Goal: Task Accomplishment & Management: Use online tool/utility

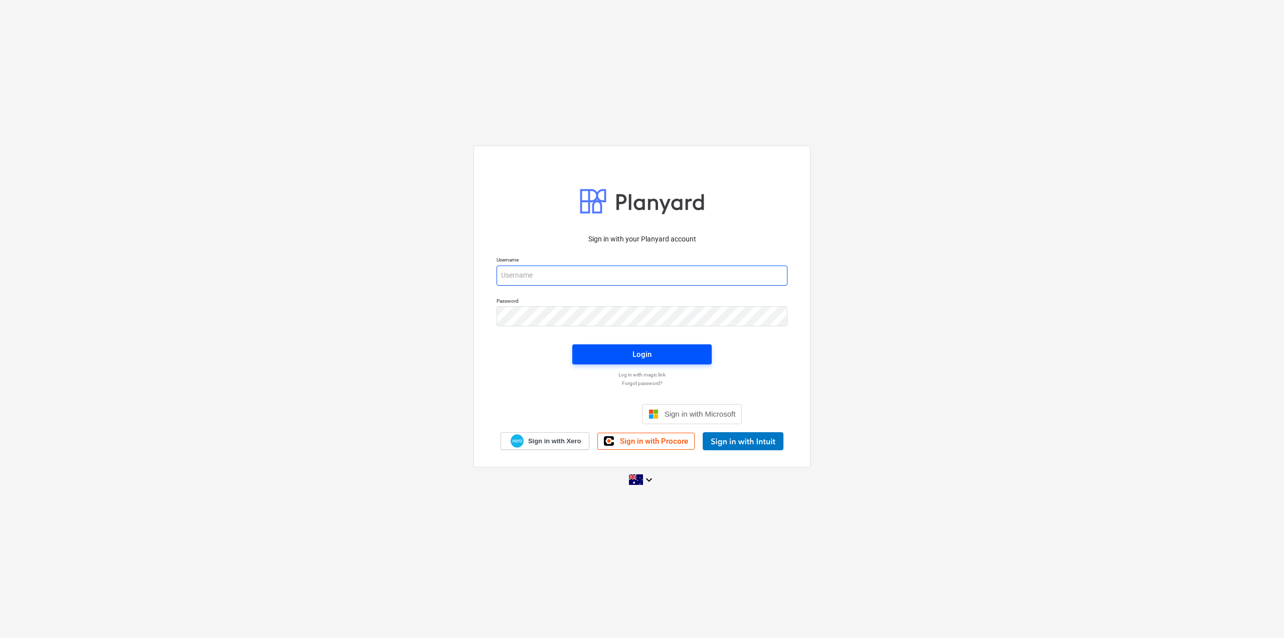
type input "[EMAIL_ADDRESS][DOMAIN_NAME]"
click at [639, 353] on div "Login" at bounding box center [642, 354] width 19 height 13
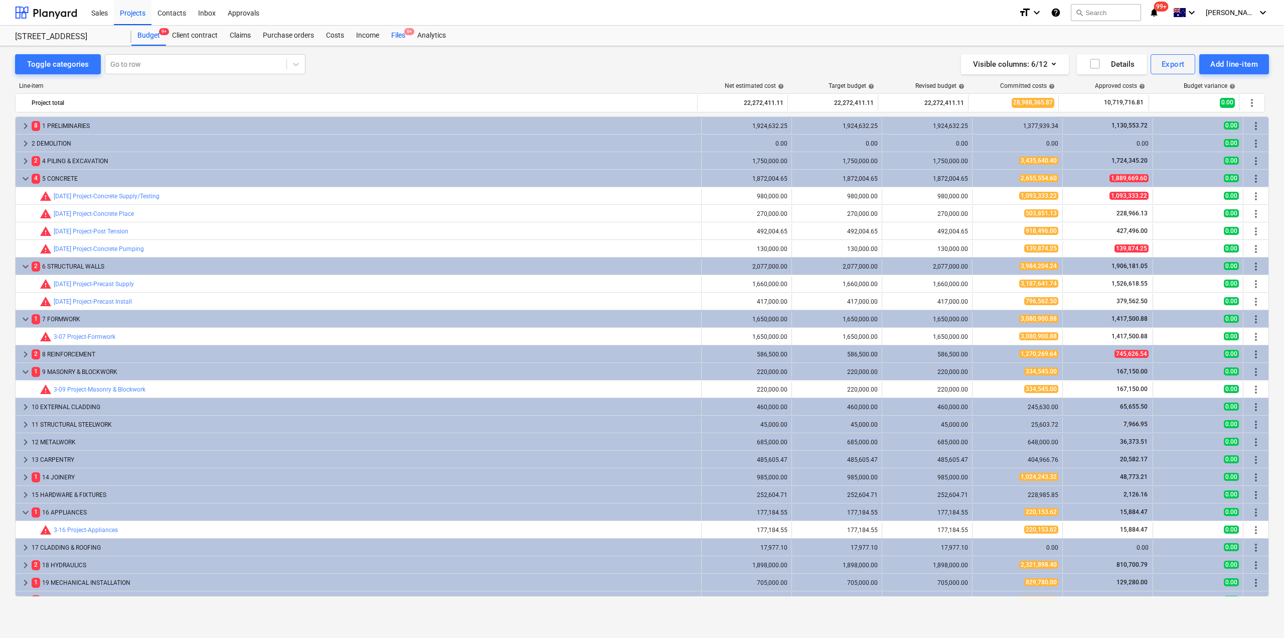
click at [393, 34] on div "Files 9+" at bounding box center [398, 36] width 26 height 20
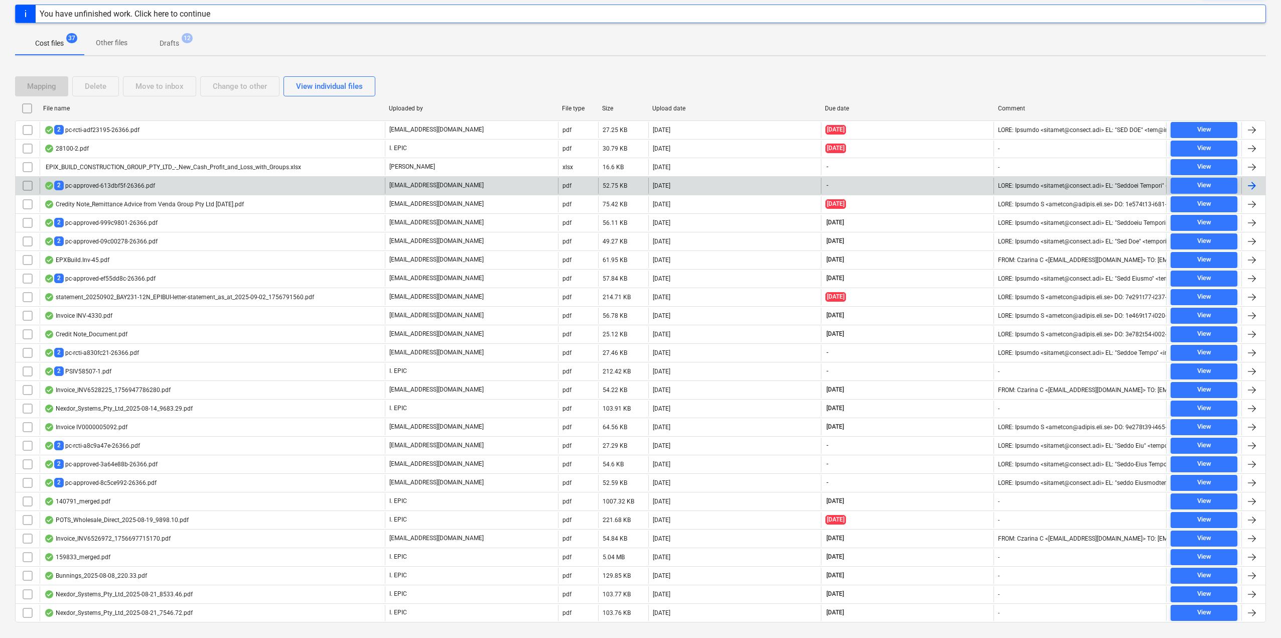
scroll to position [145, 0]
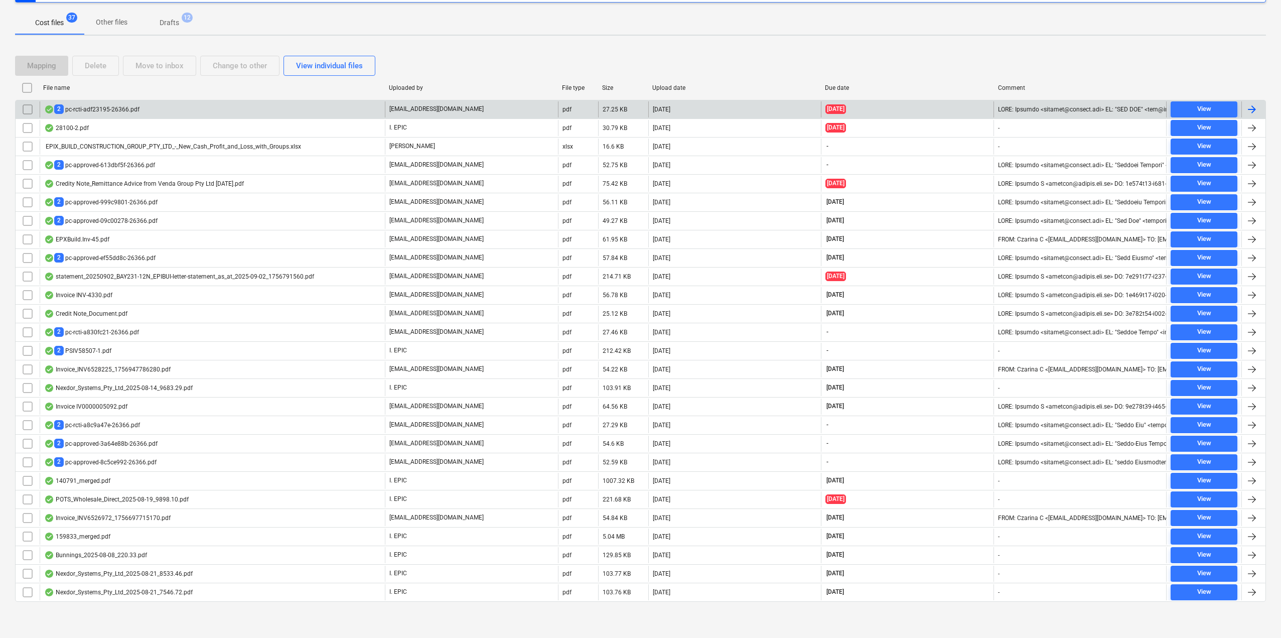
click at [104, 110] on div "2 pc-rcti-adf23195-26366.pdf" at bounding box center [91, 109] width 95 height 10
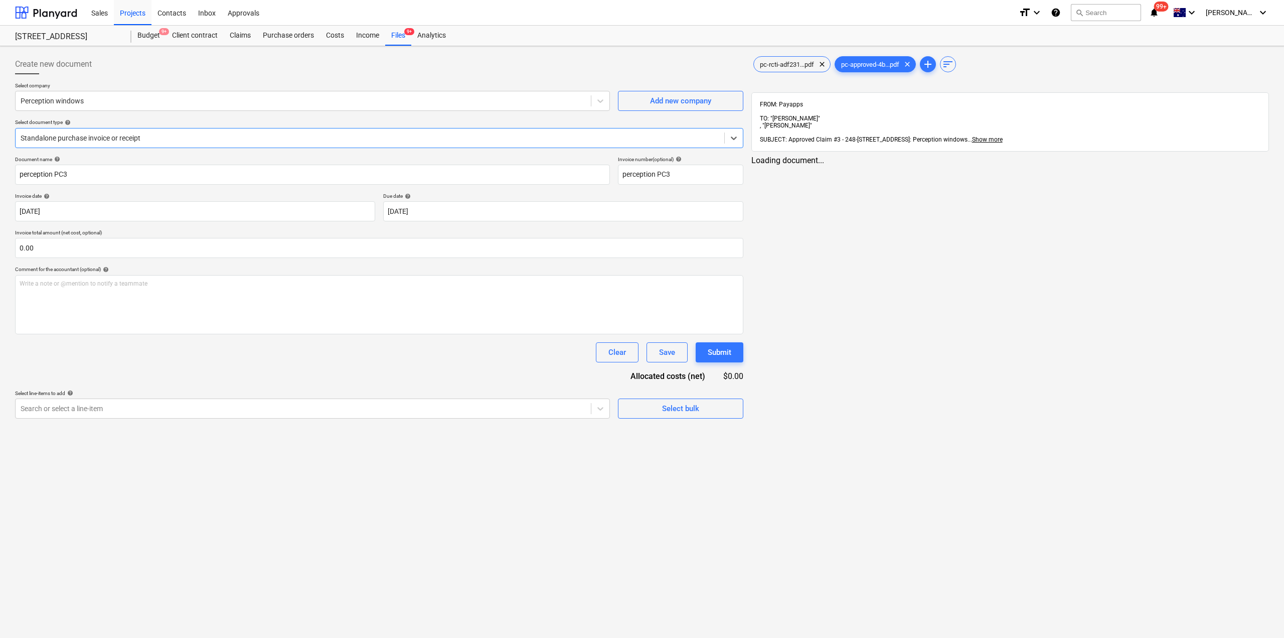
type input "perception PC3"
type input "[DATE]"
click at [395, 35] on div "Files 9+" at bounding box center [398, 36] width 26 height 20
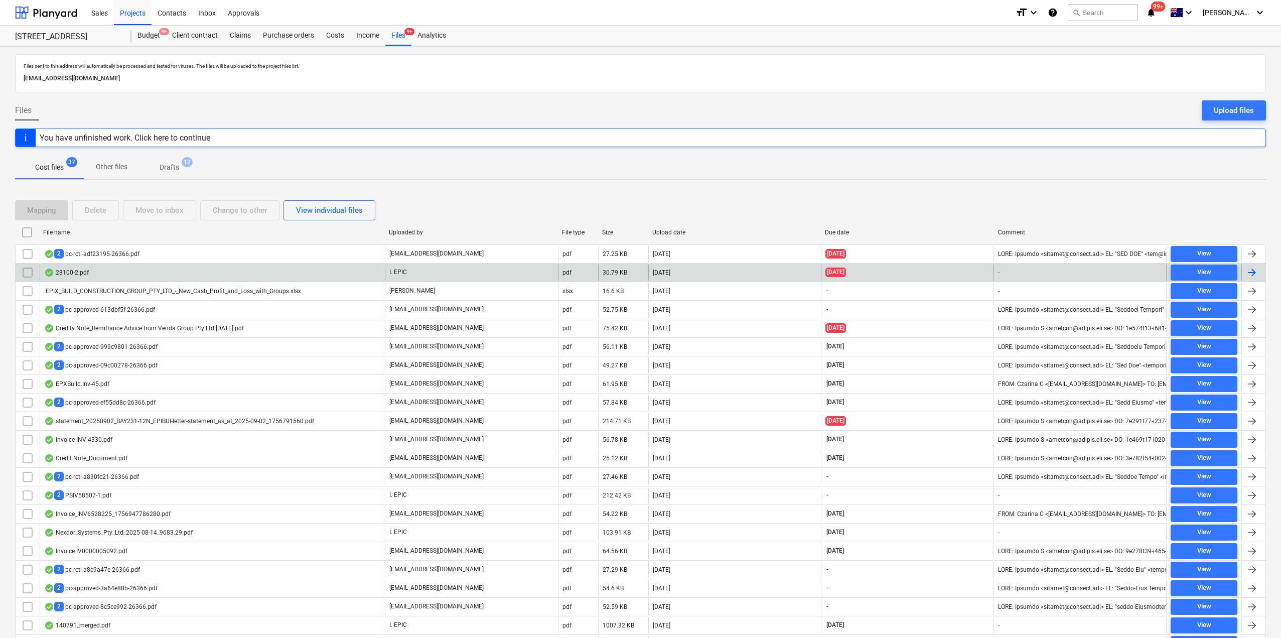
click at [93, 273] on div "28100-2.pdf" at bounding box center [212, 272] width 345 height 16
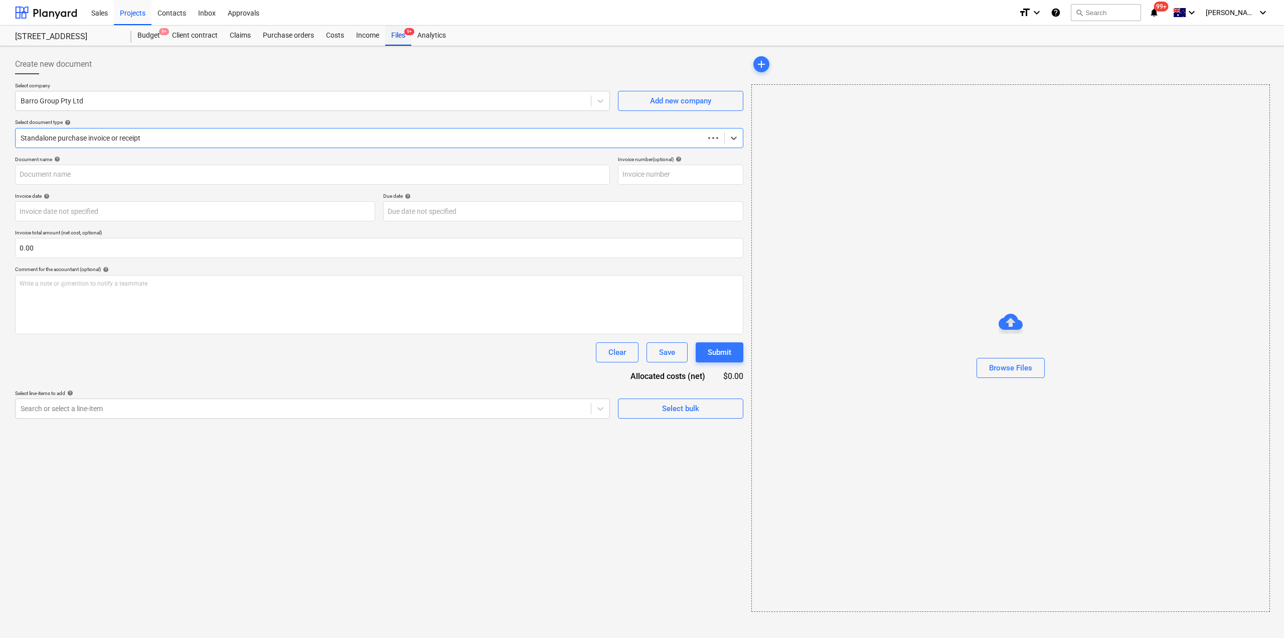
type input "51023047439"
type input "[DATE]"
click at [399, 34] on div "Files 9+" at bounding box center [398, 36] width 26 height 20
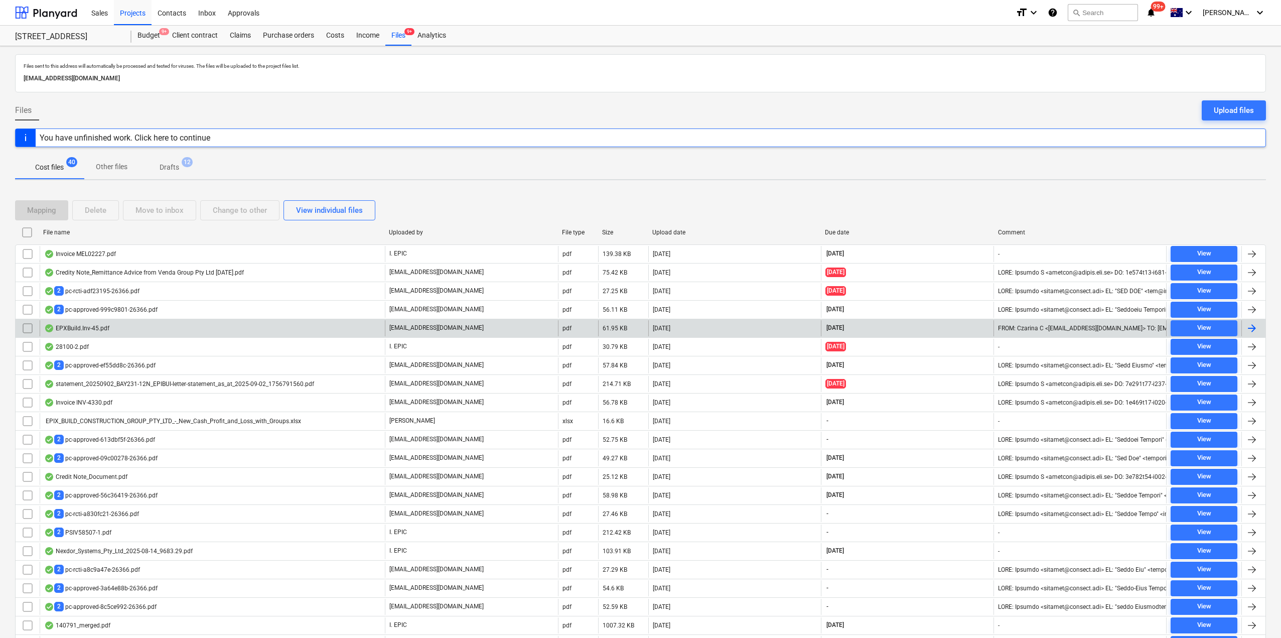
click at [181, 335] on div "EPXBuild.Inv-45.pdf" at bounding box center [212, 328] width 345 height 16
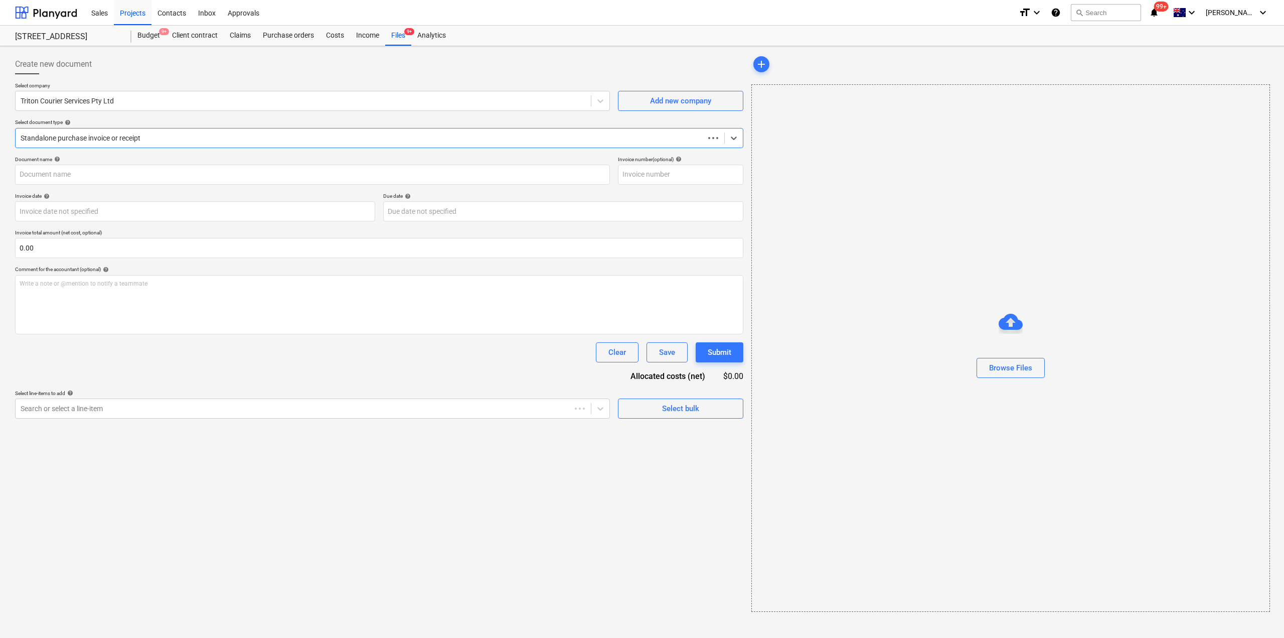
type input "EPIX276-45"
type input "[DATE]"
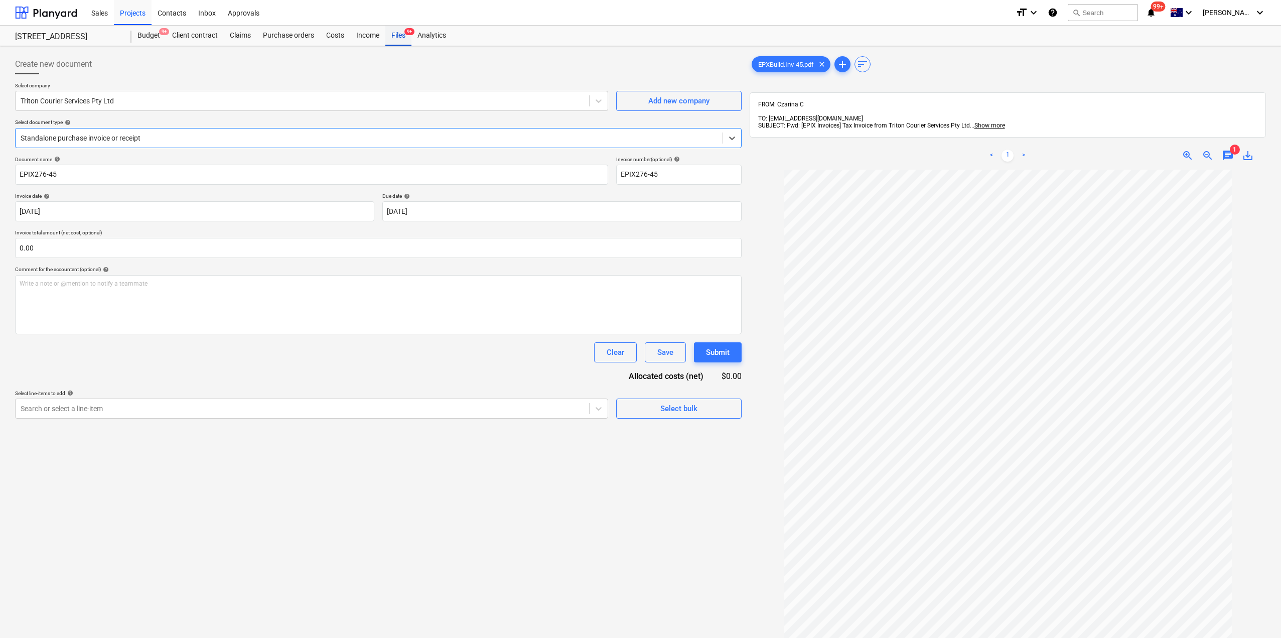
click at [398, 39] on div "Files 9+" at bounding box center [398, 36] width 26 height 20
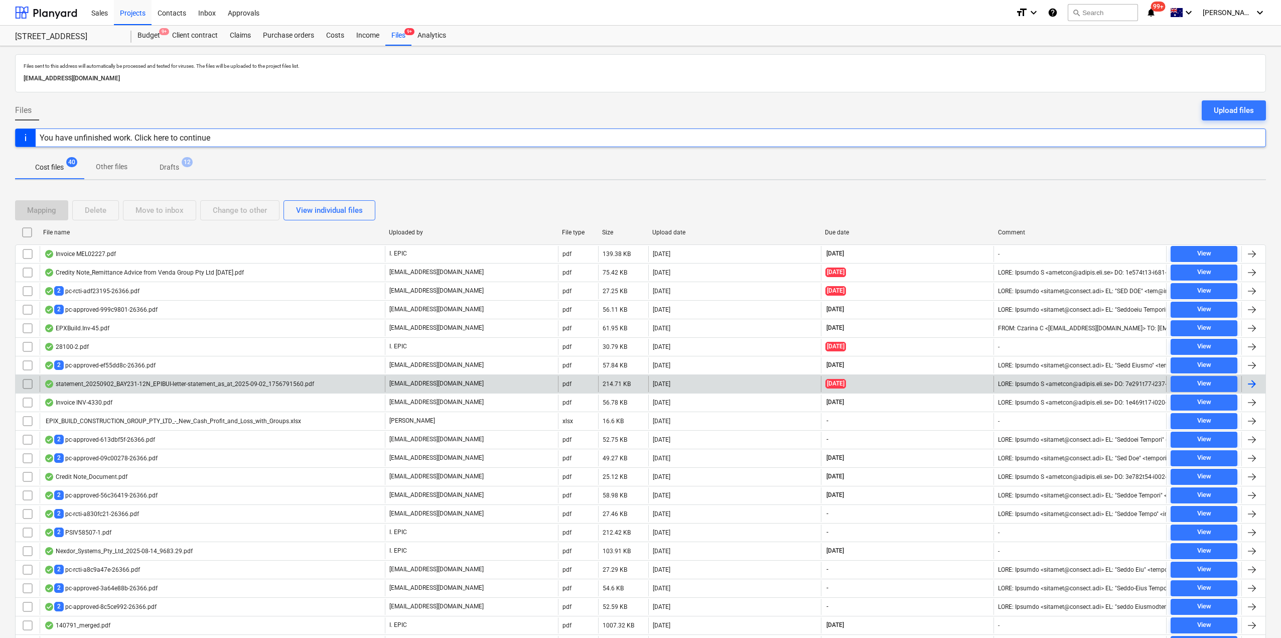
click at [163, 390] on div "statement_20250902_BAY231-12N_EPIBUI-letter-statement_as_at_2025-09-02_17567915…" at bounding box center [212, 384] width 345 height 16
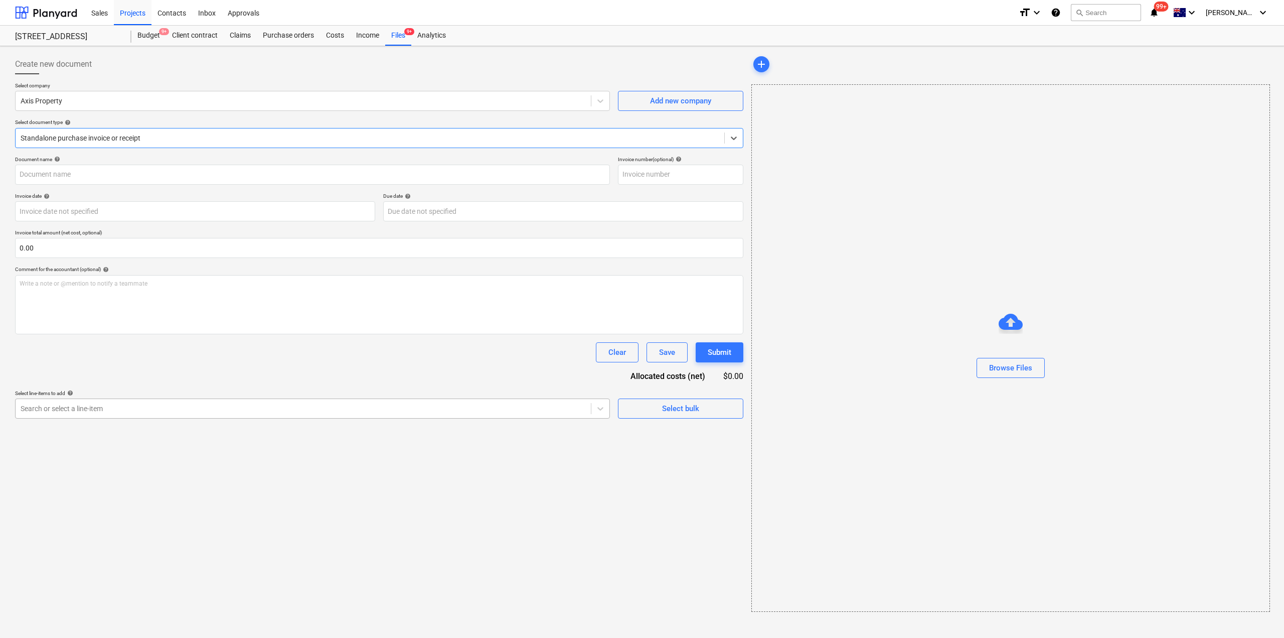
type input "89279"
type input "[DATE]"
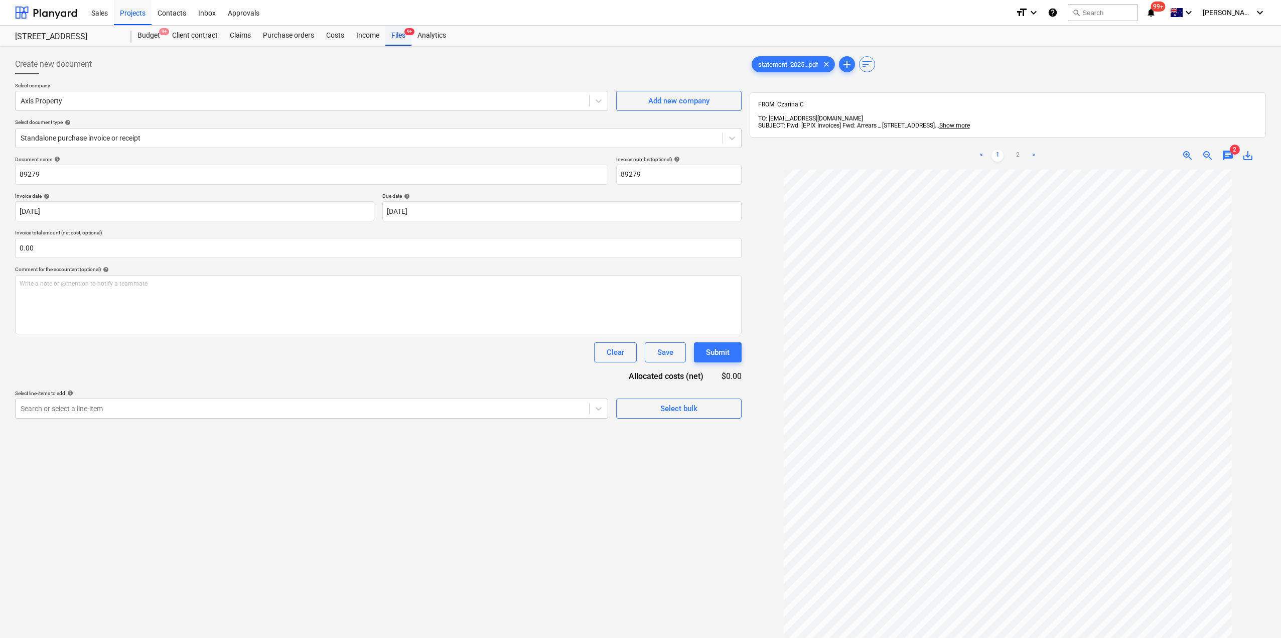
click at [412, 33] on span "9+" at bounding box center [409, 31] width 10 height 7
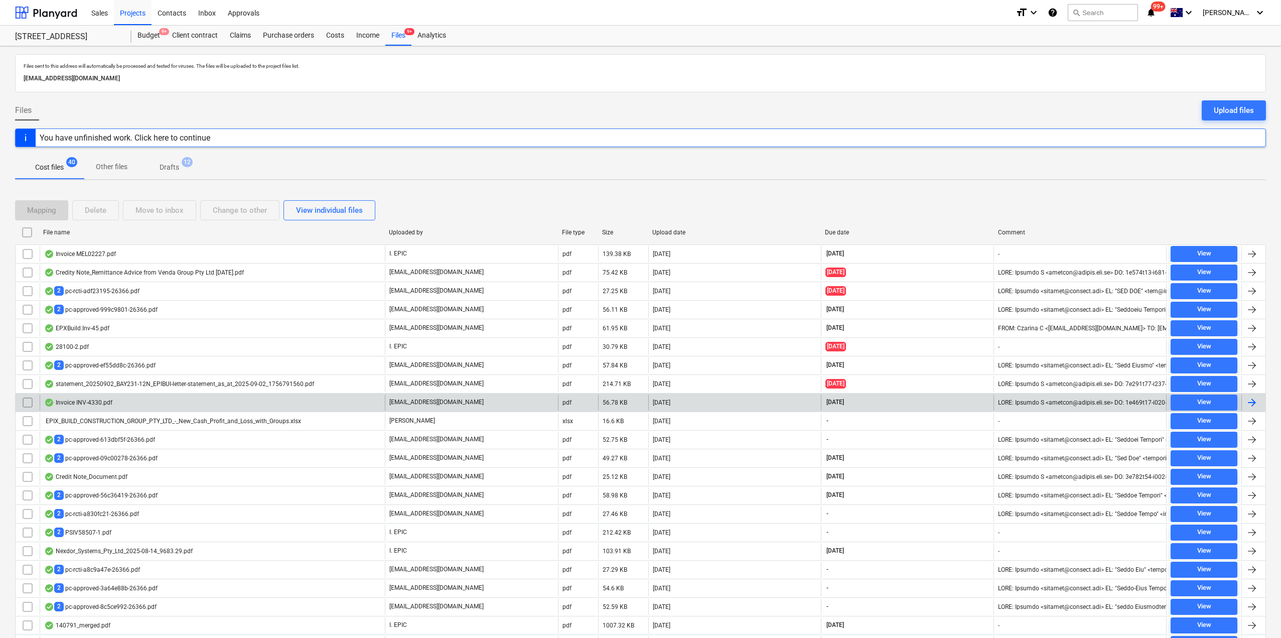
click at [171, 407] on div "Invoice INV-4330.pdf" at bounding box center [212, 402] width 345 height 16
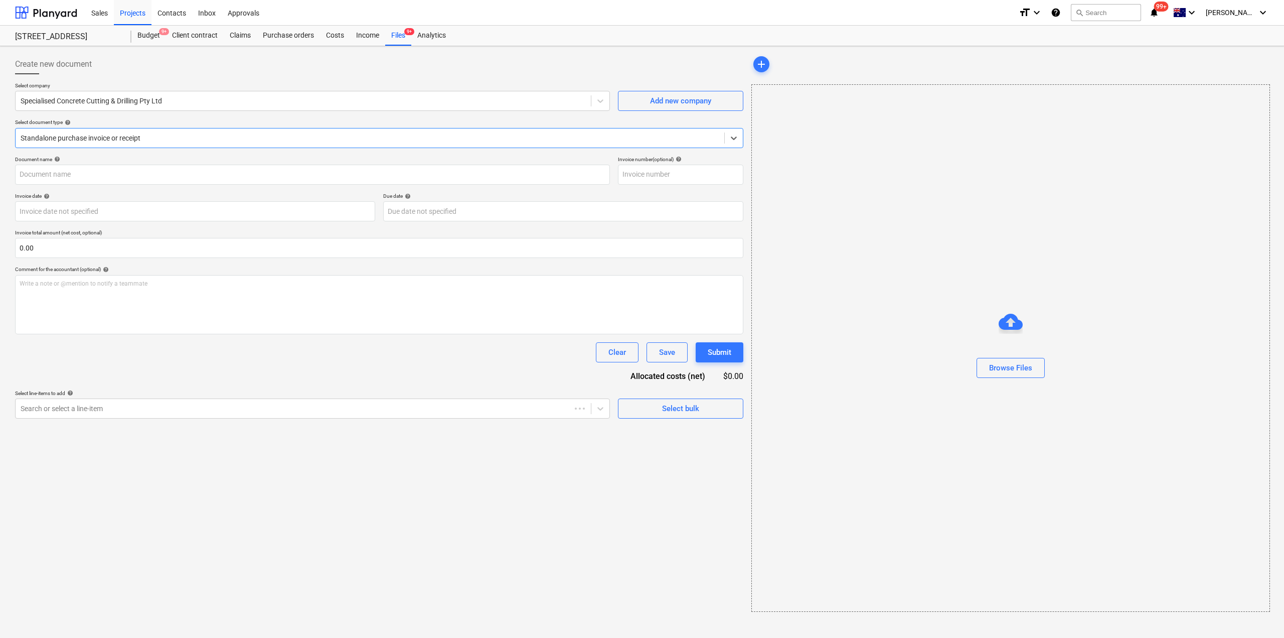
type input "INV-4330"
type input "[DATE]"
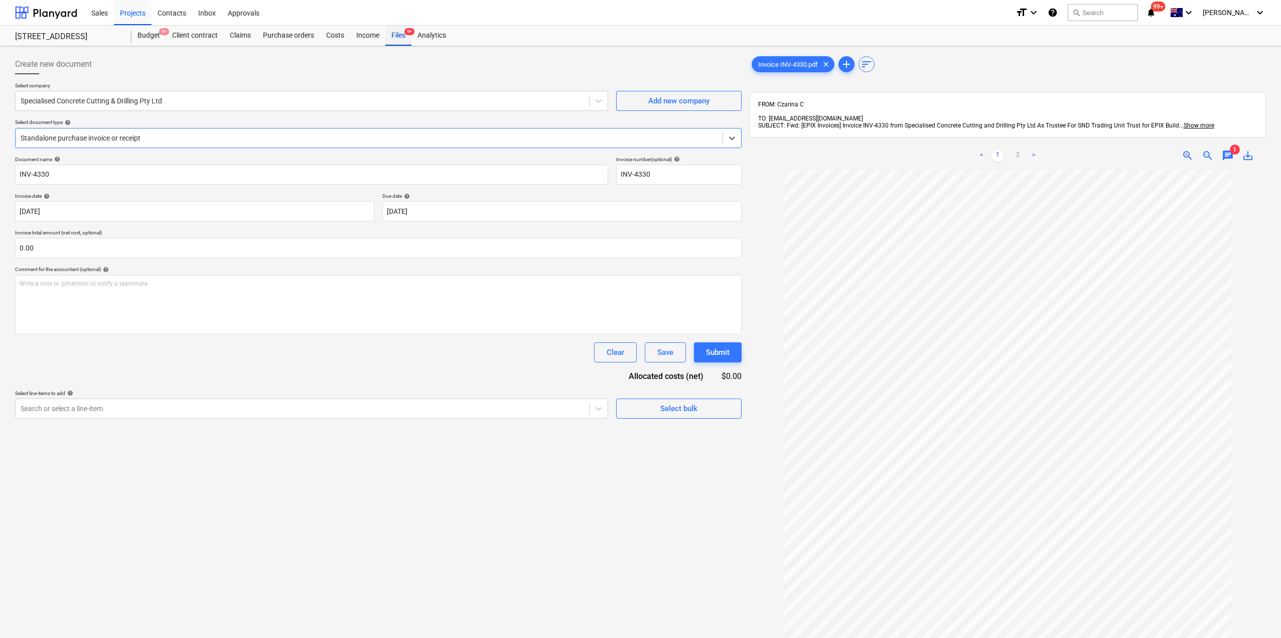
click at [399, 39] on div "Files 9+" at bounding box center [398, 36] width 26 height 20
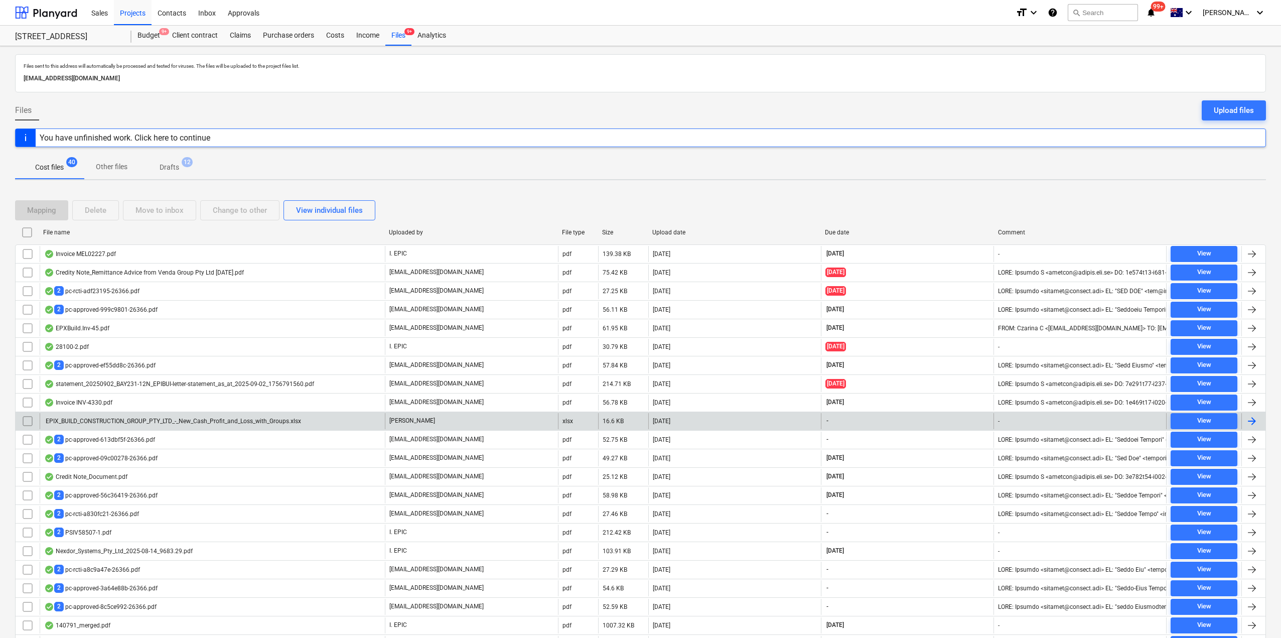
click at [196, 424] on div "EPIX_BUILD_CONSTRUCTION_GROUP_PTY_LTD_-_New_Cash_Profit_and_Loss_with_Groups.xl…" at bounding box center [212, 421] width 345 height 16
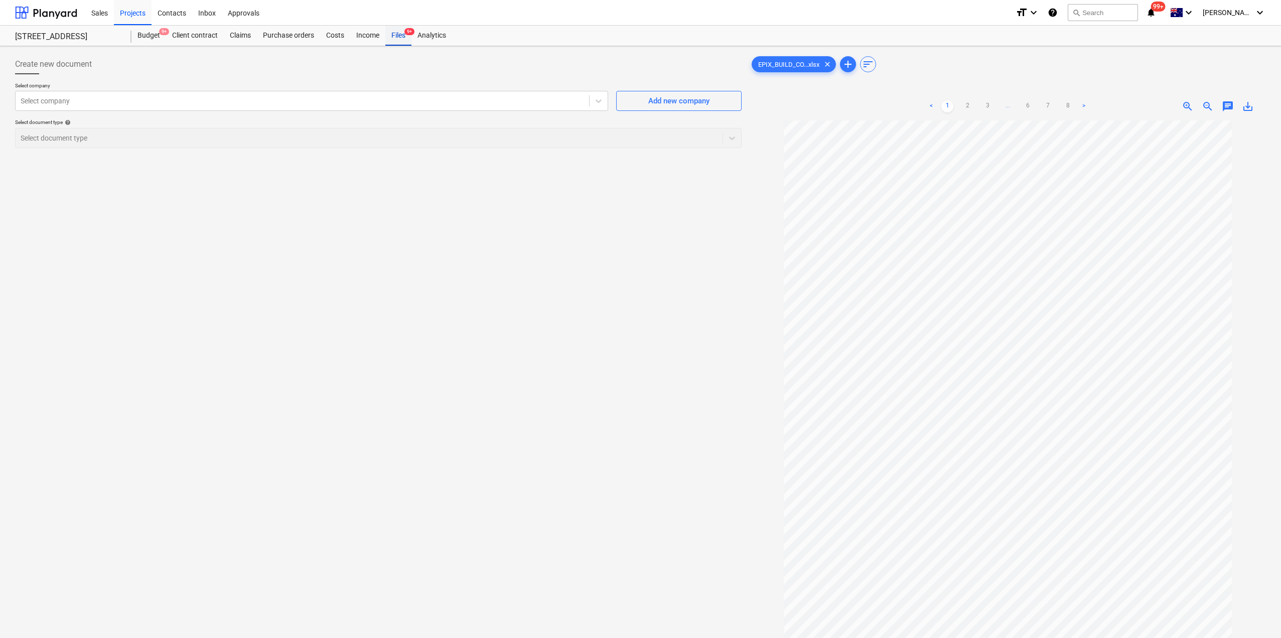
click at [399, 35] on div "Files 9+" at bounding box center [398, 36] width 26 height 20
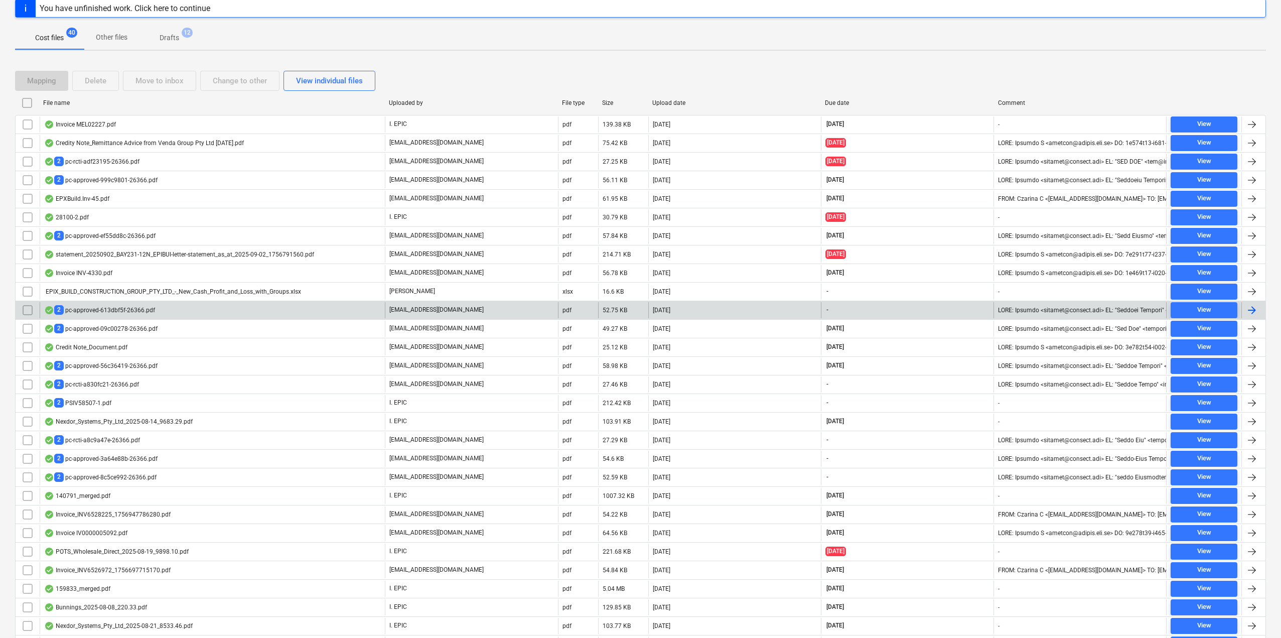
scroll to position [151, 0]
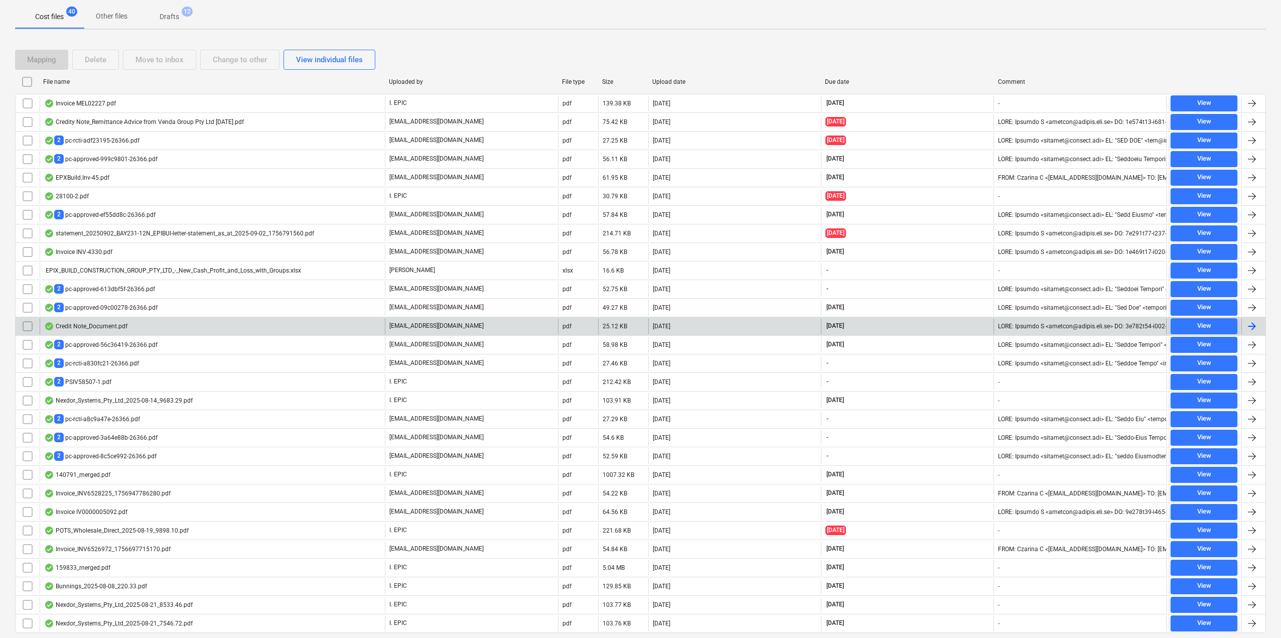
click at [137, 325] on div "Credit Note_Document.pdf" at bounding box center [212, 326] width 345 height 16
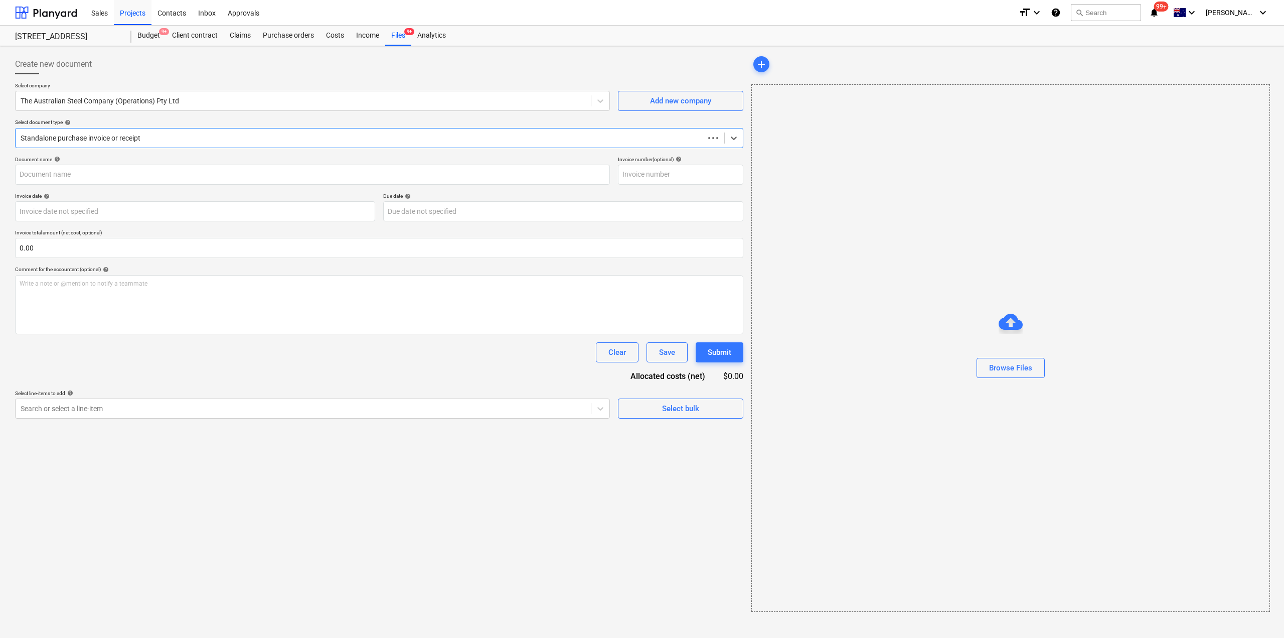
type input "4941286-0"
type input "[DATE]"
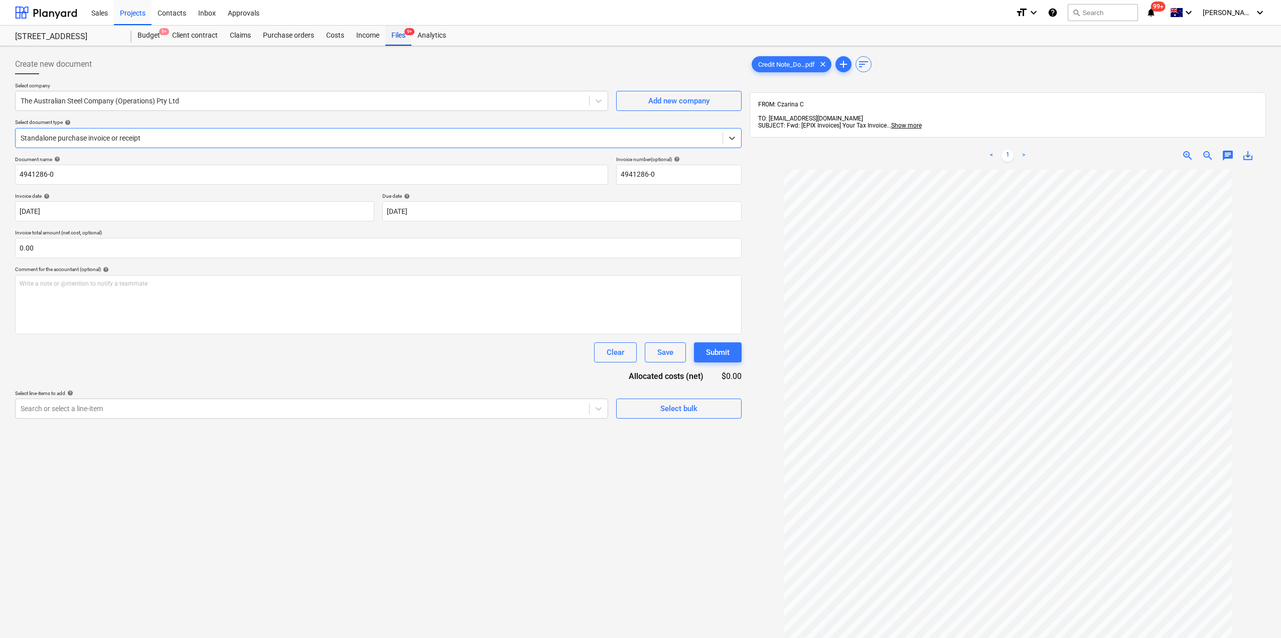
click at [390, 36] on div "Files 9+" at bounding box center [398, 36] width 26 height 20
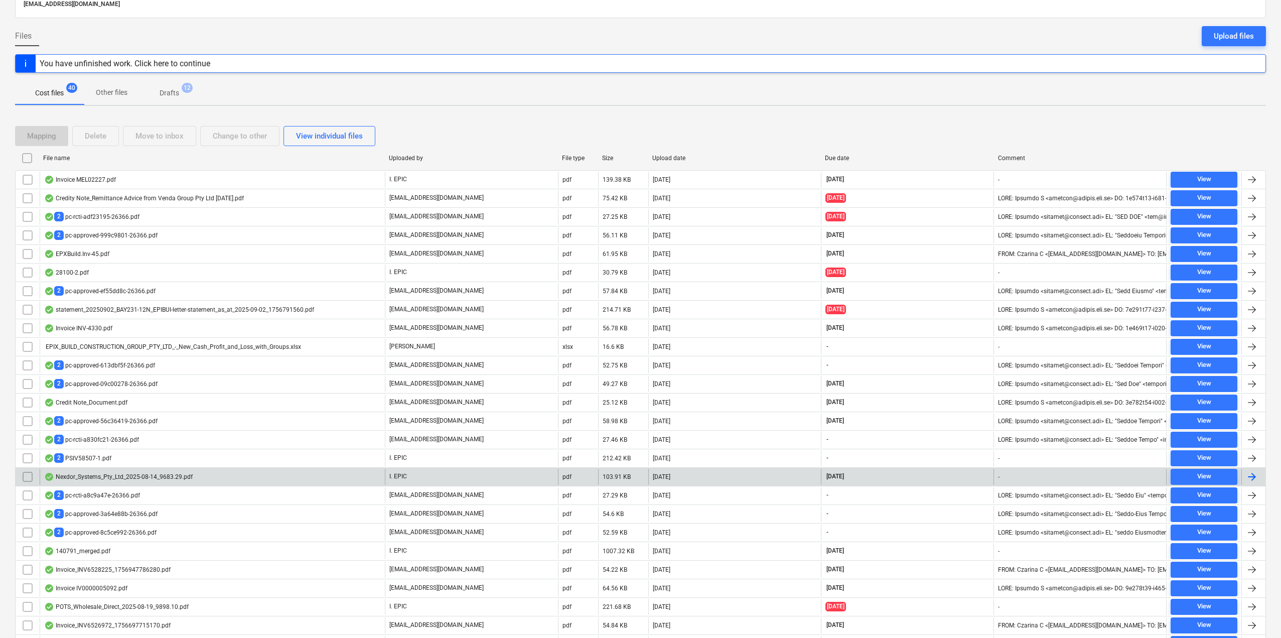
scroll to position [182, 0]
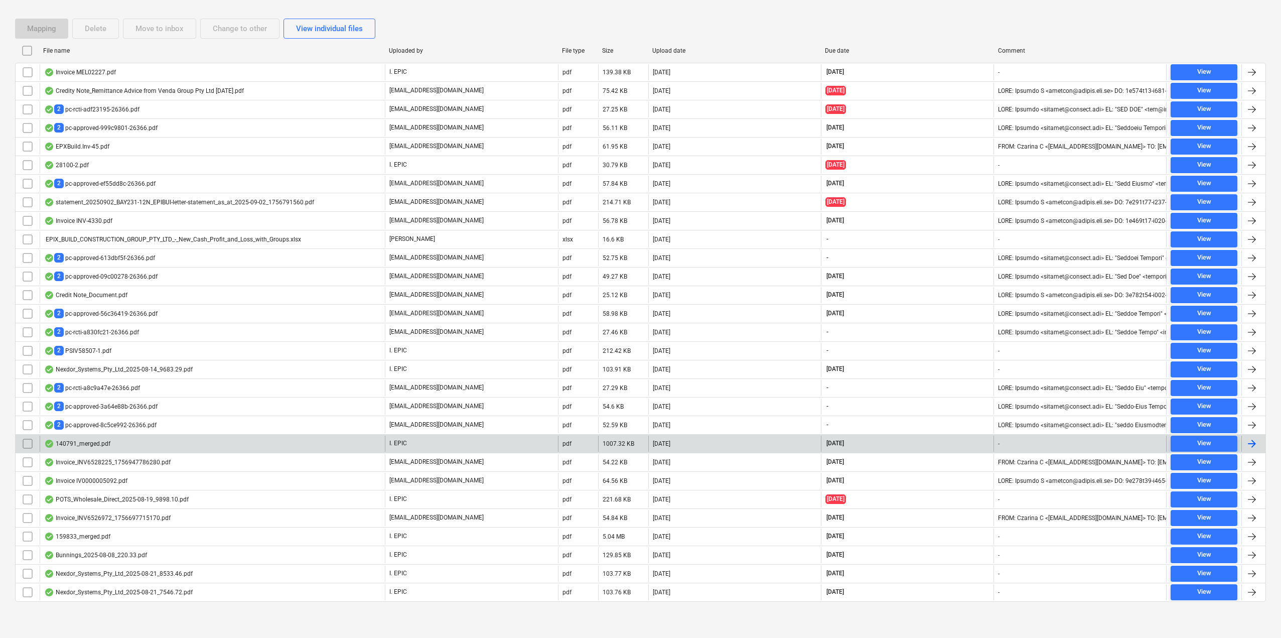
click at [109, 445] on div "140791_merged.pdf" at bounding box center [77, 444] width 66 height 8
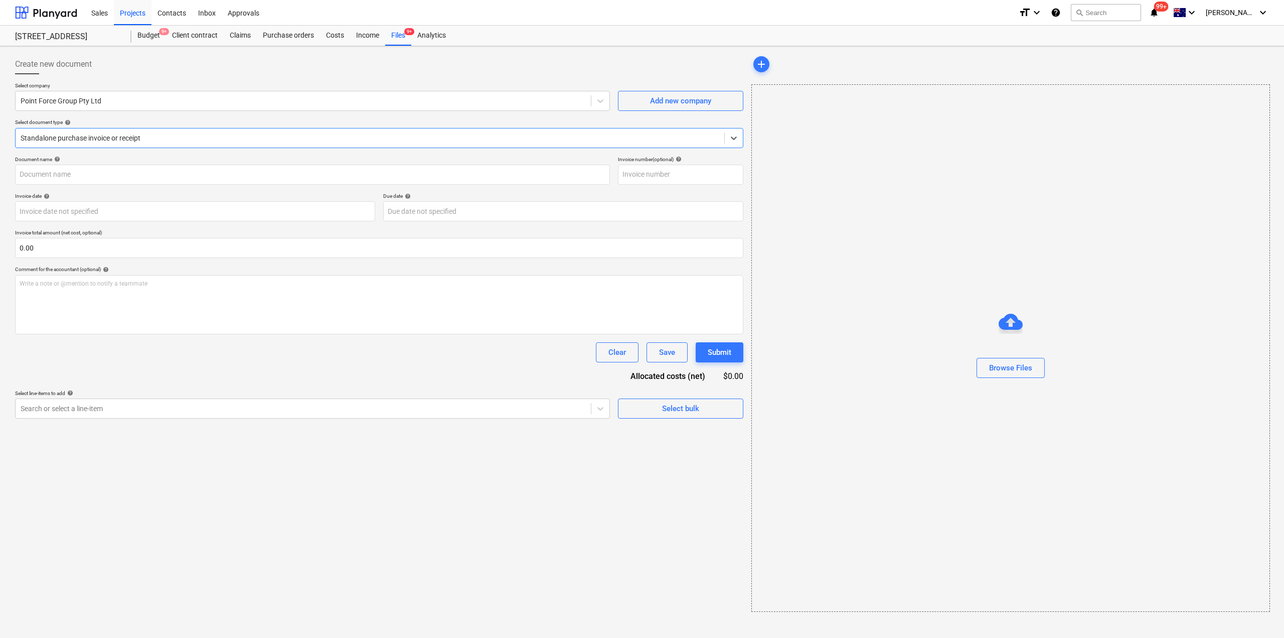
type input "140791"
type input "[DATE]"
click at [395, 41] on div "Files 9+" at bounding box center [398, 36] width 26 height 20
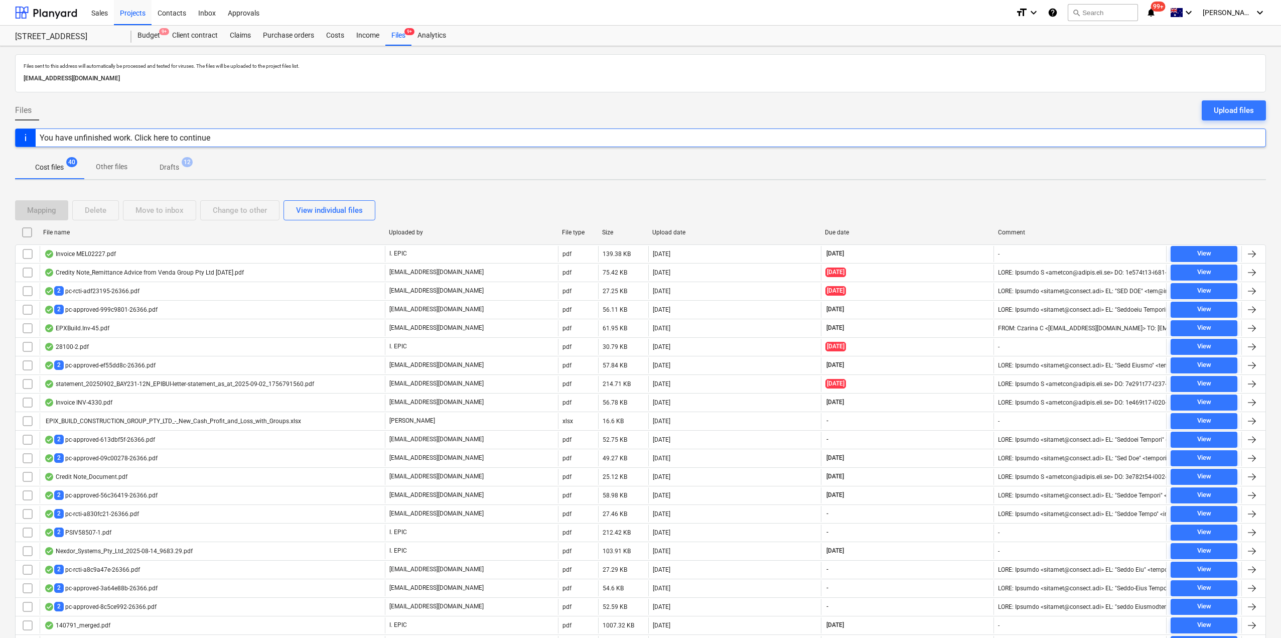
scroll to position [182, 0]
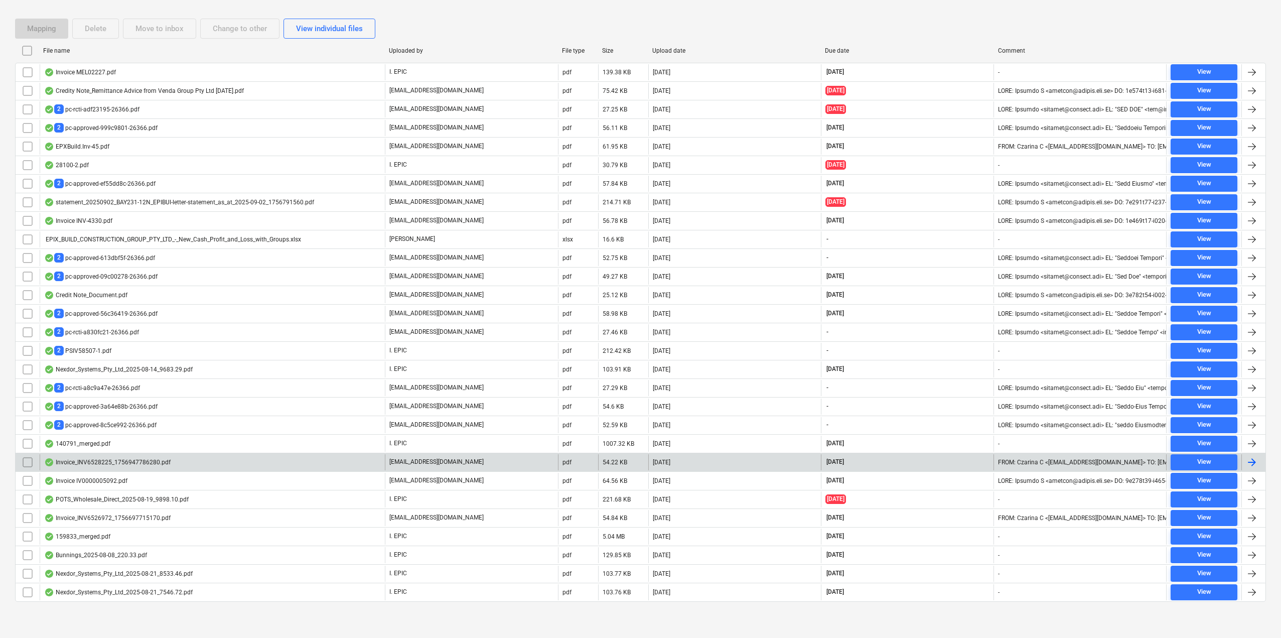
click at [113, 465] on div "Invoice_INV6528225_1756947786280.pdf" at bounding box center [107, 462] width 126 height 8
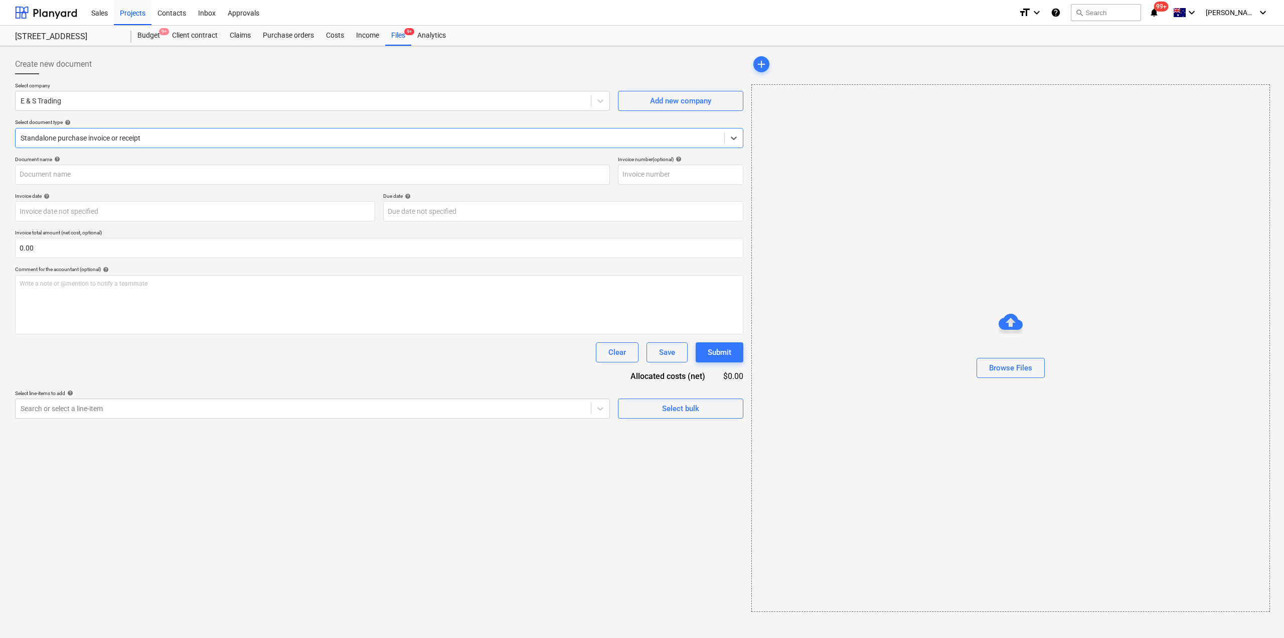
type input "INV6528225"
type input "[DATE]"
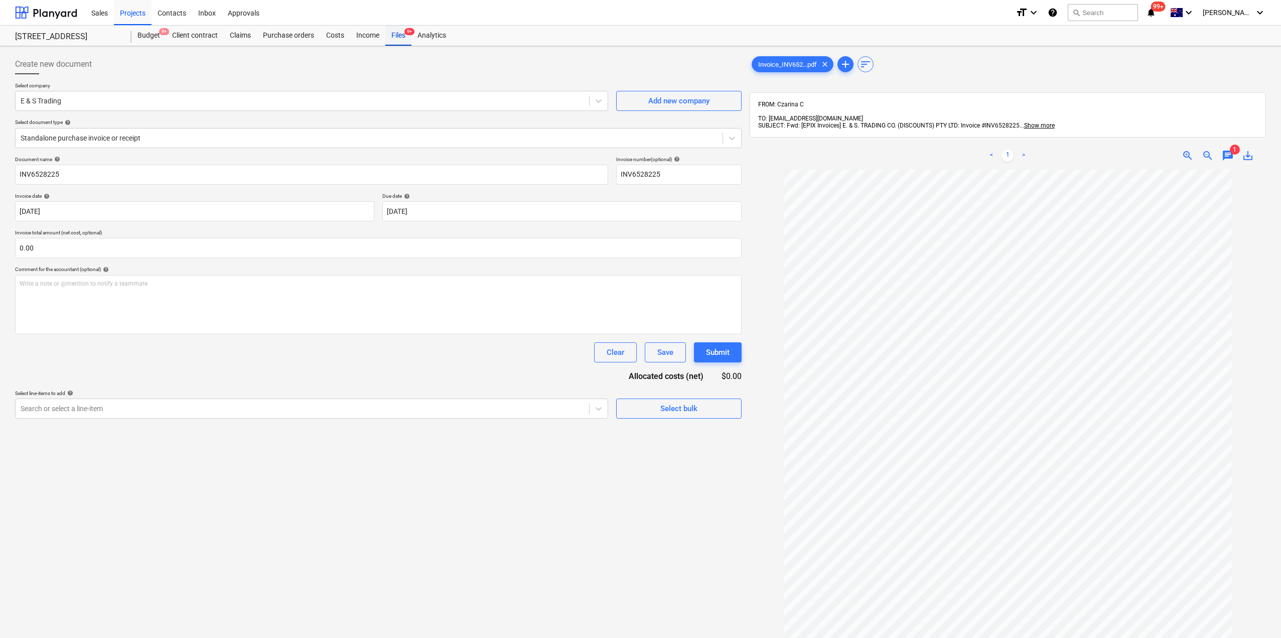
click at [397, 39] on div "Files 9+" at bounding box center [398, 36] width 26 height 20
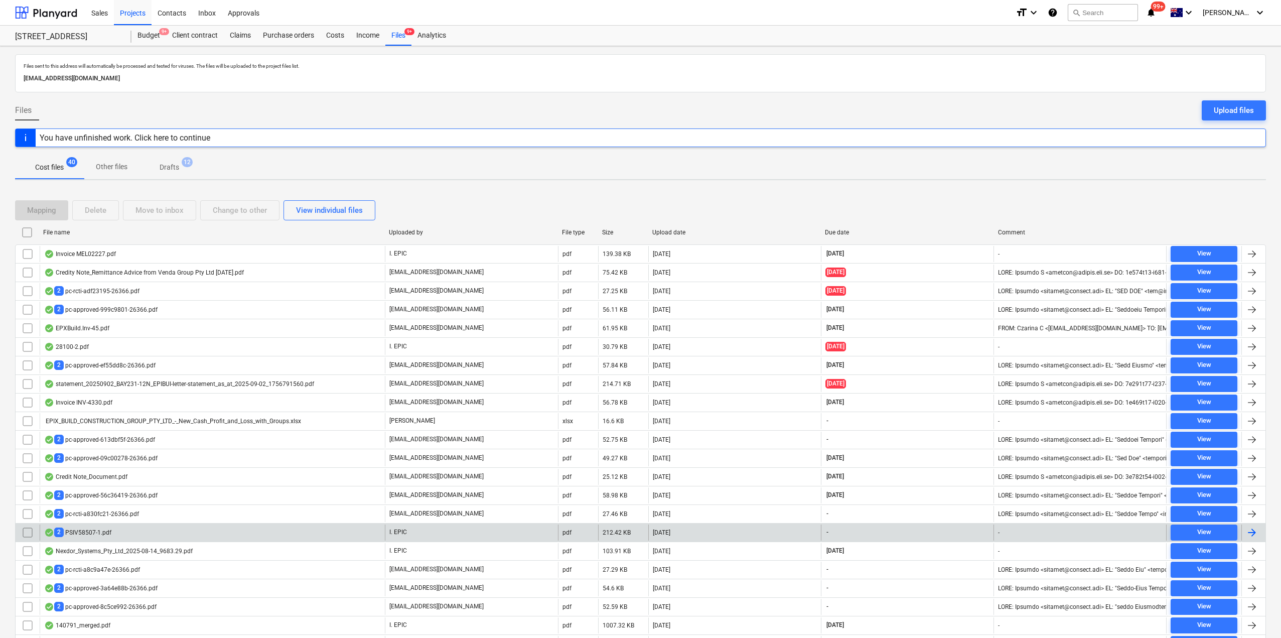
scroll to position [182, 0]
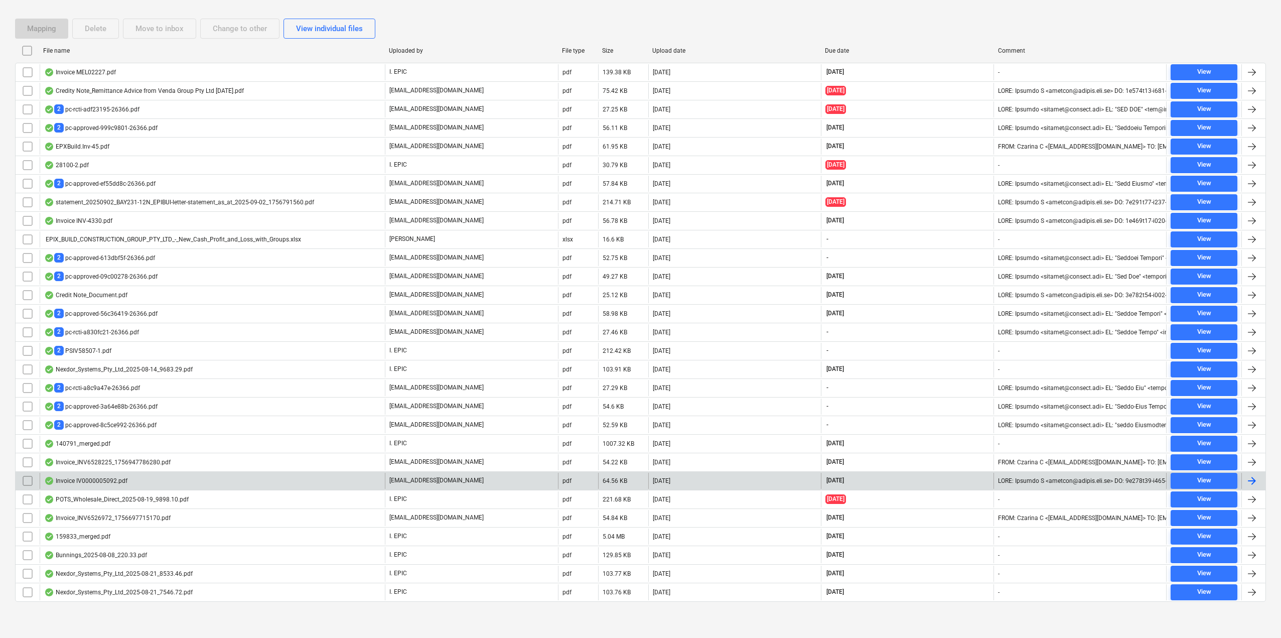
click at [124, 485] on div "Invoice IV0000005092.pdf" at bounding box center [212, 481] width 345 height 16
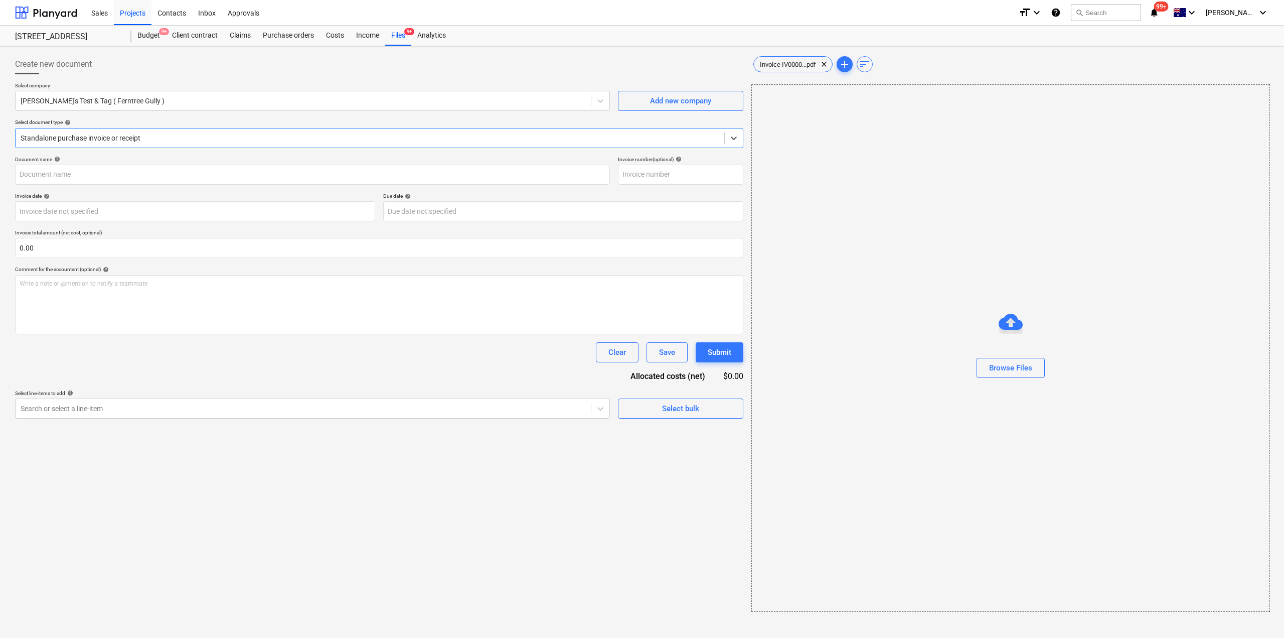
type input "IV0000005092"
type input "[DATE]"
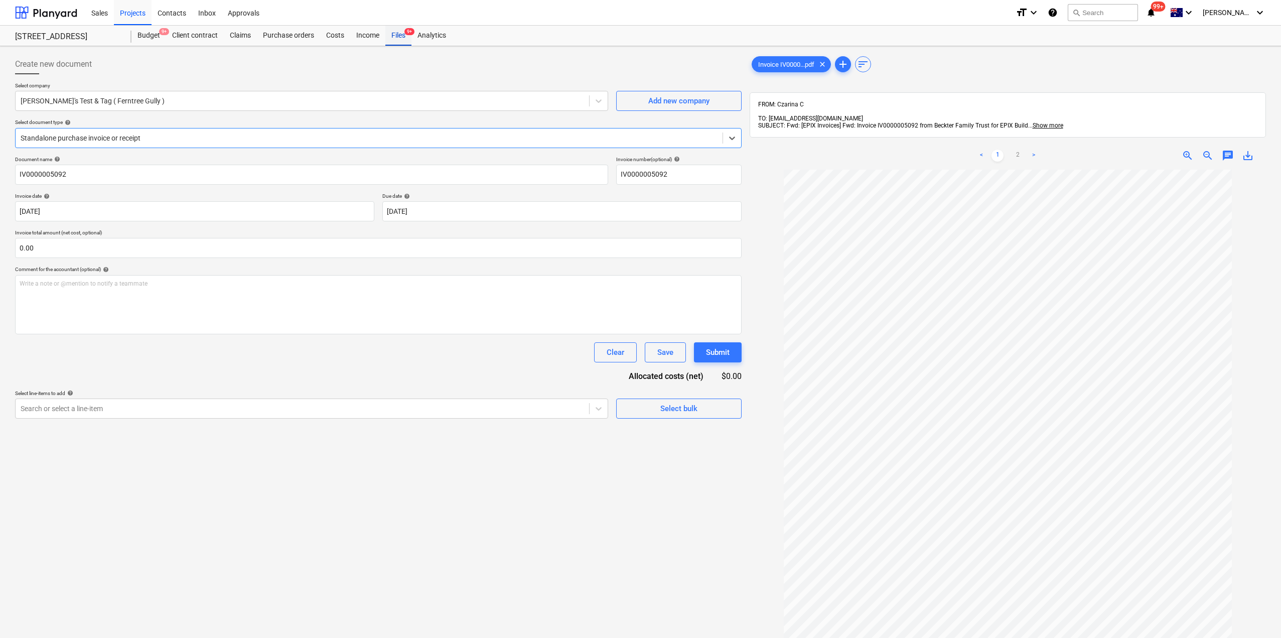
click at [401, 38] on div "Files 9+" at bounding box center [398, 36] width 26 height 20
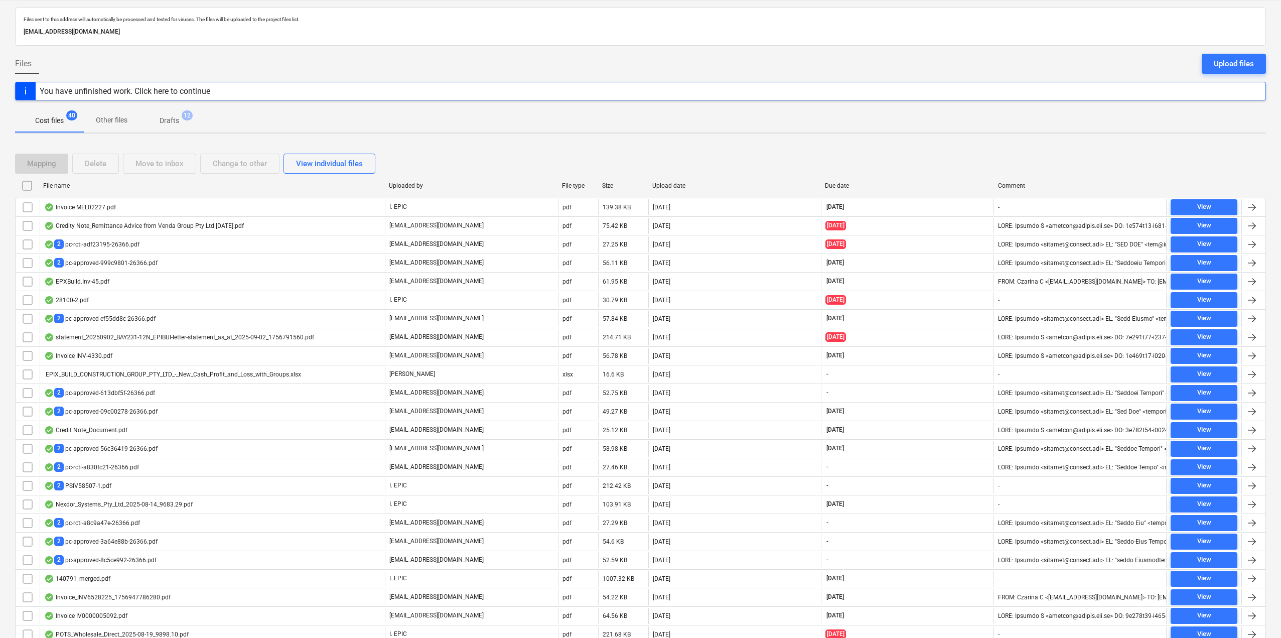
scroll to position [182, 0]
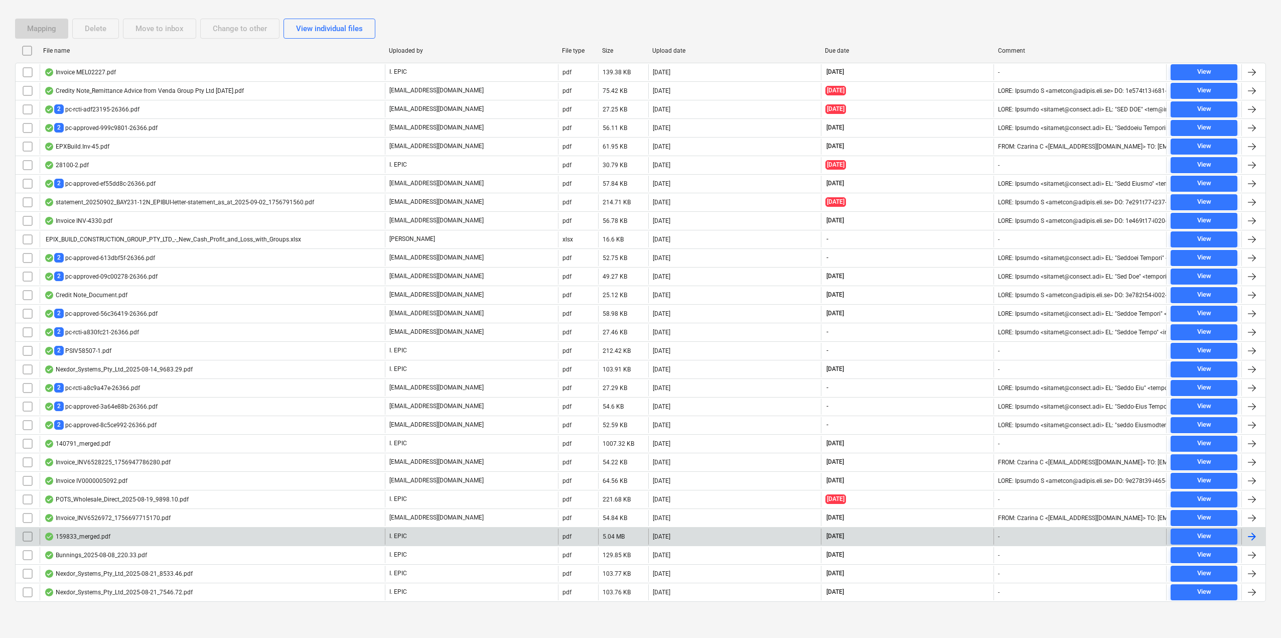
click at [136, 539] on div "159833_merged.pdf" at bounding box center [212, 536] width 345 height 16
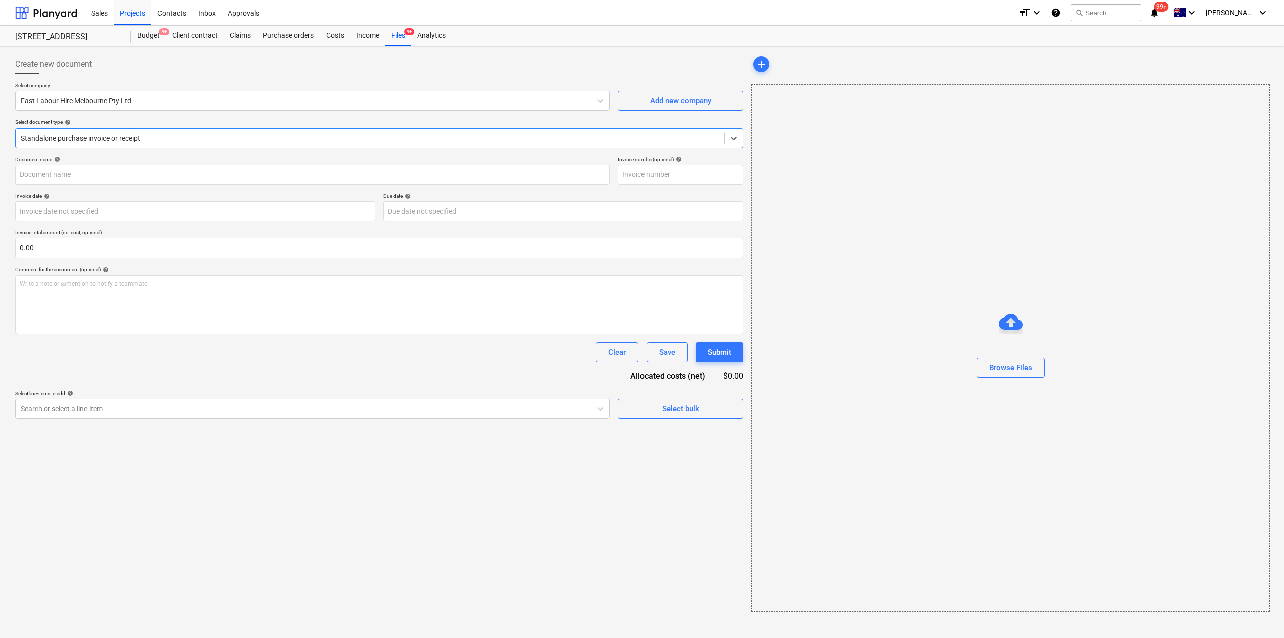
type input "159833"
type input "[DATE]"
